Goal: Information Seeking & Learning: Learn about a topic

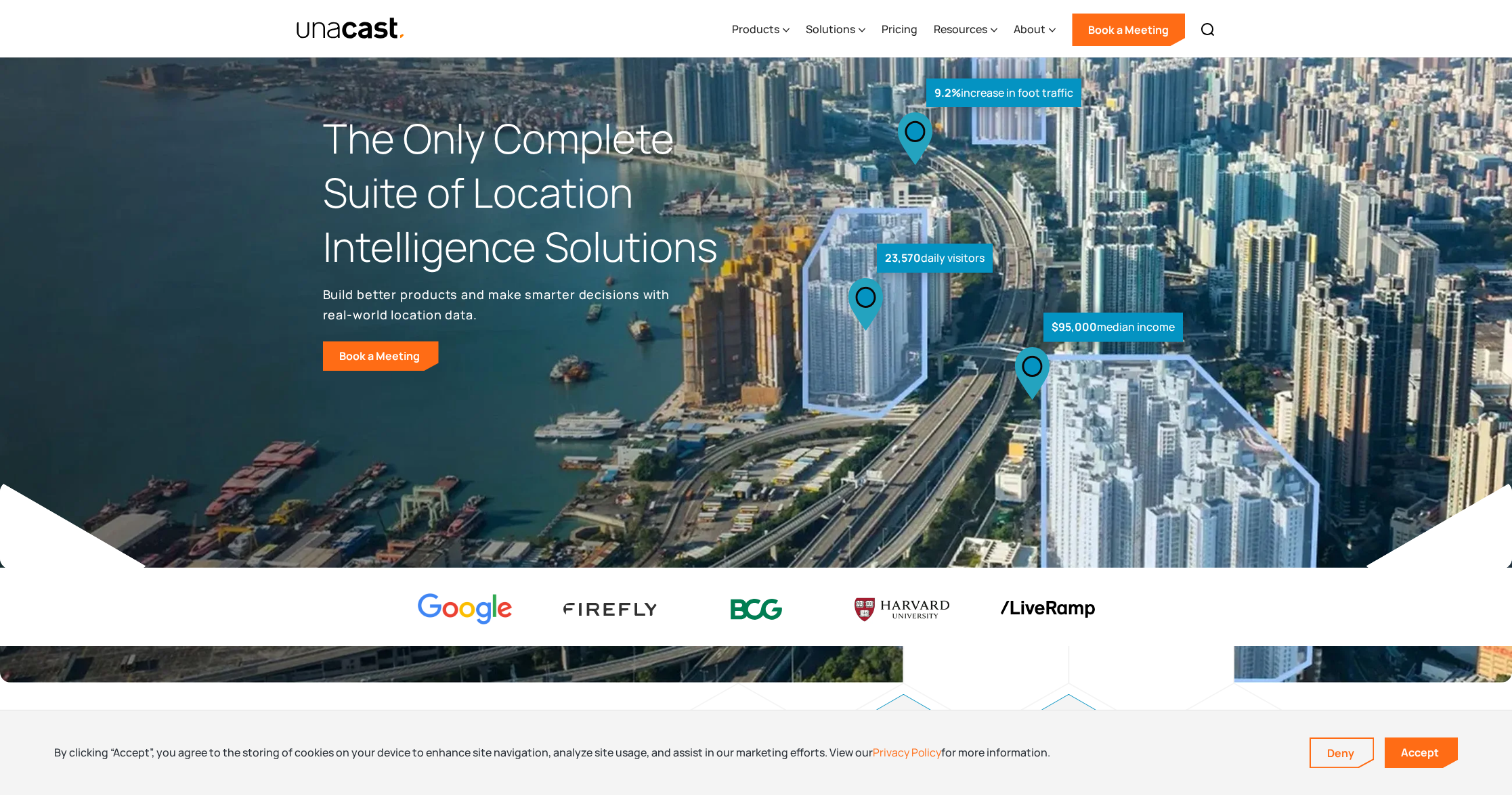
click at [353, 21] on img "home" at bounding box center [351, 28] width 110 height 23
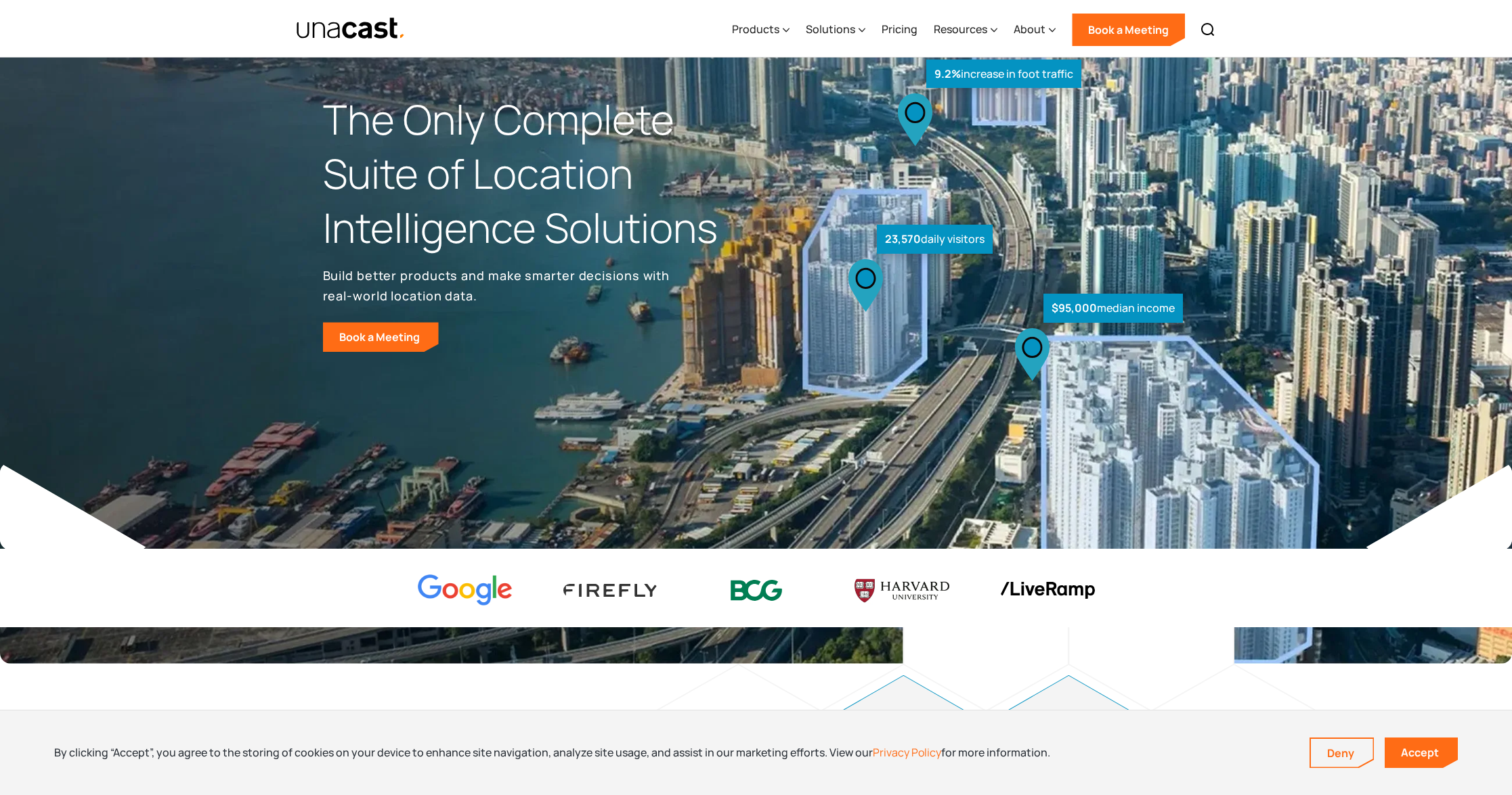
scroll to position [39, 0]
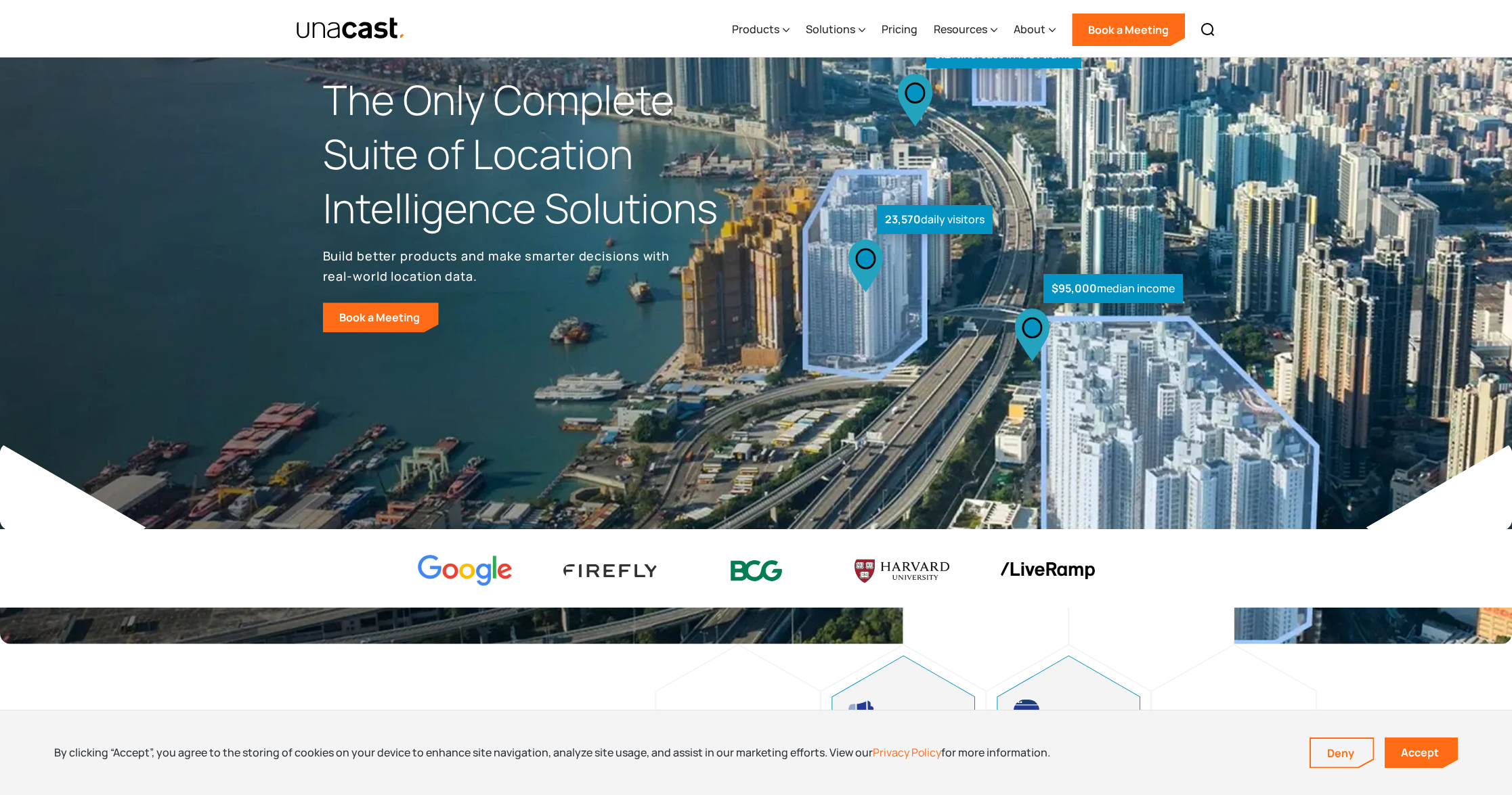
click at [861, 243] on icon at bounding box center [865, 266] width 35 height 53
click at [868, 268] on icon at bounding box center [865, 259] width 21 height 21
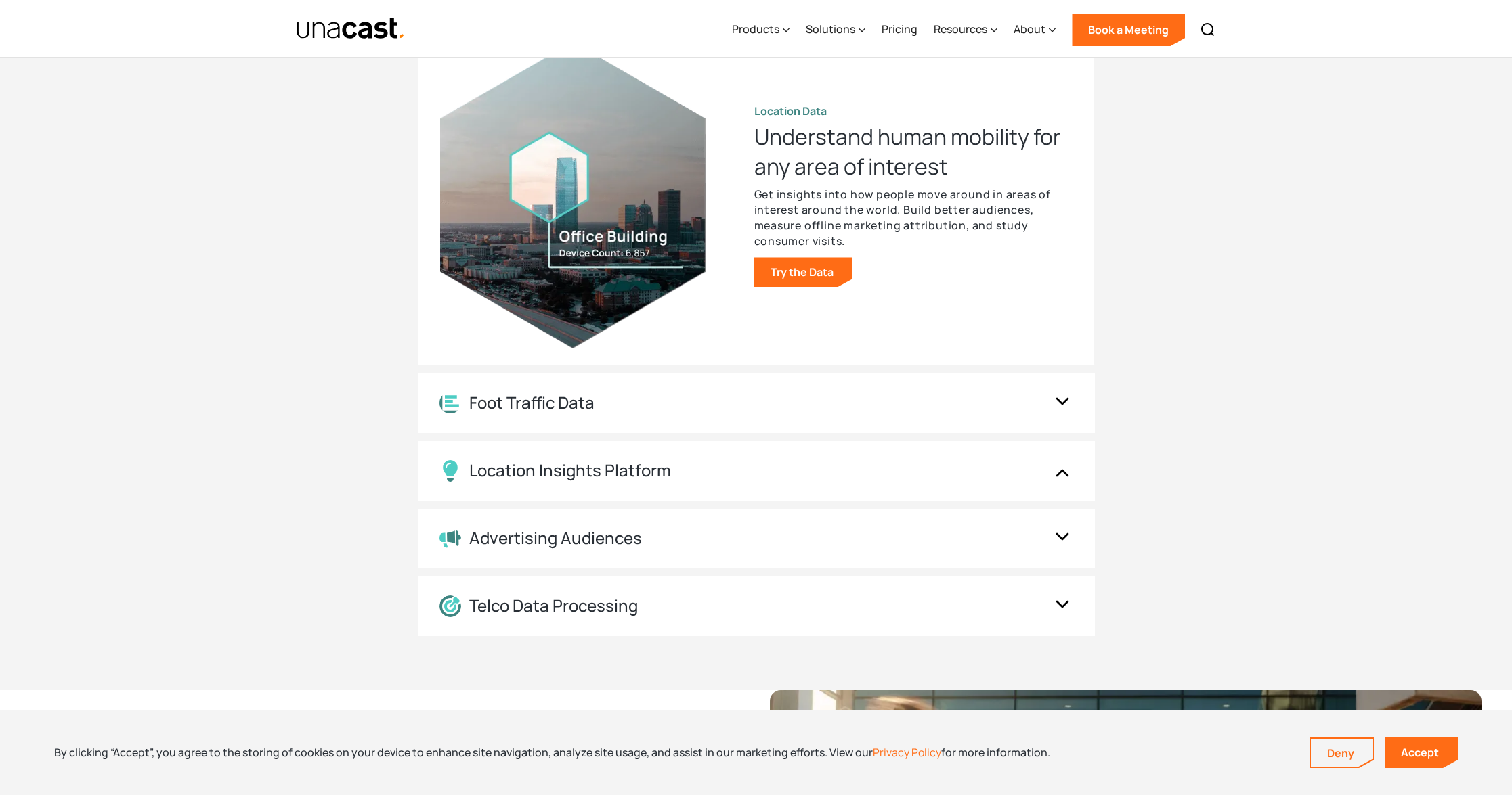
scroll to position [1444, 0]
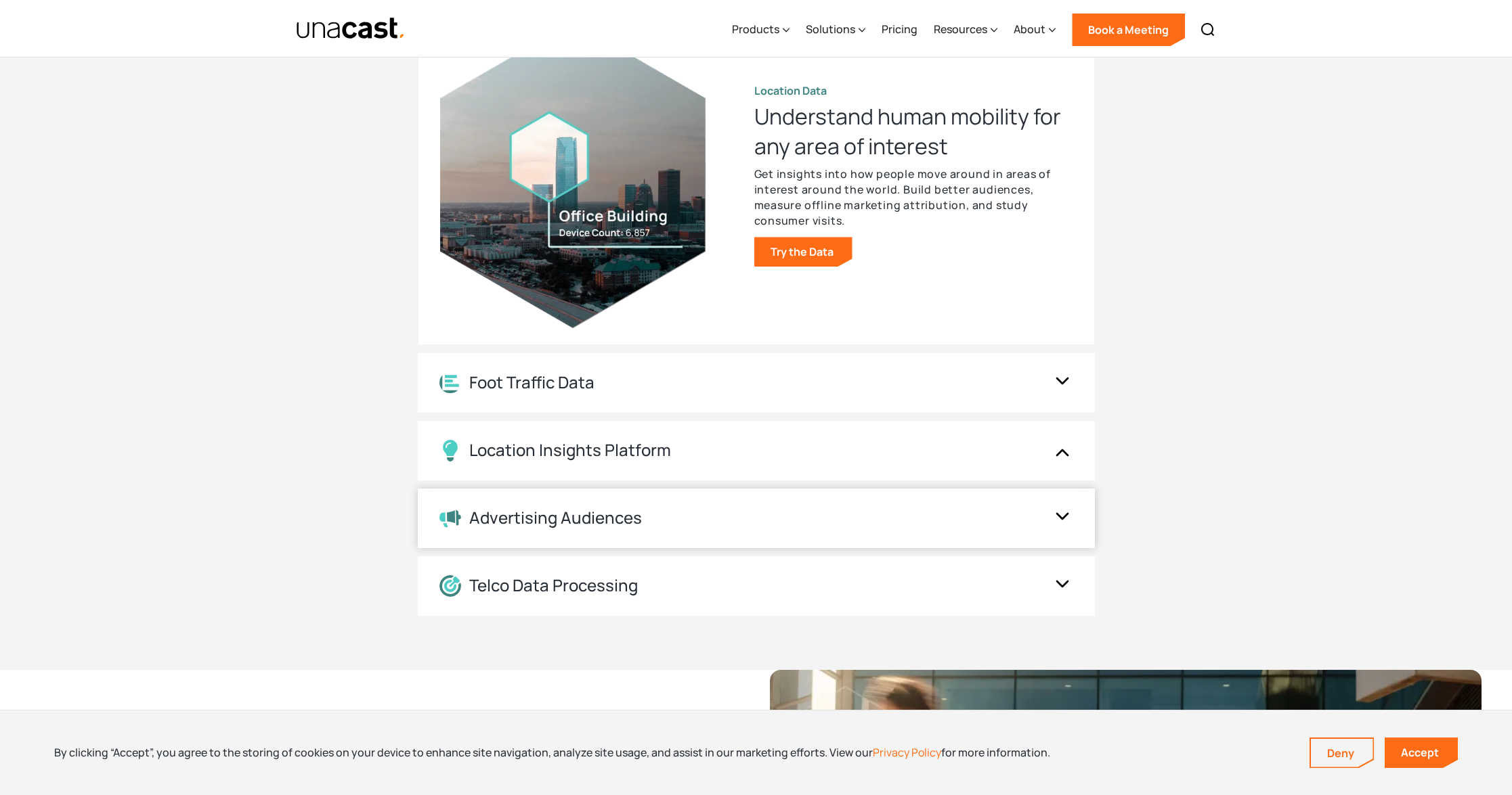
click at [557, 532] on div "Advertising Audiences" at bounding box center [756, 518] width 677 height 59
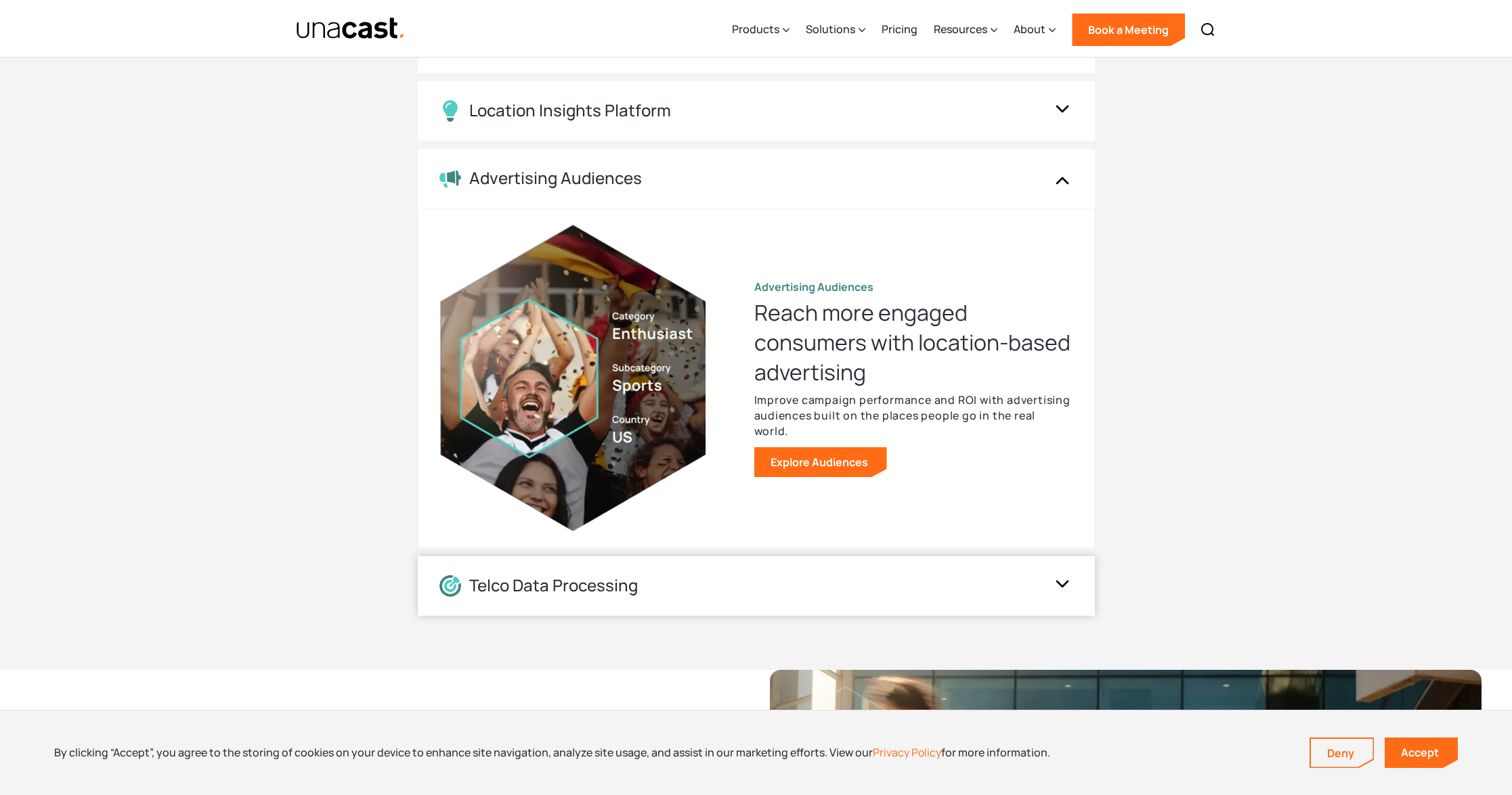
click at [622, 587] on div "Telco Data Processing" at bounding box center [553, 586] width 168 height 20
